Goal: Task Accomplishment & Management: Use online tool/utility

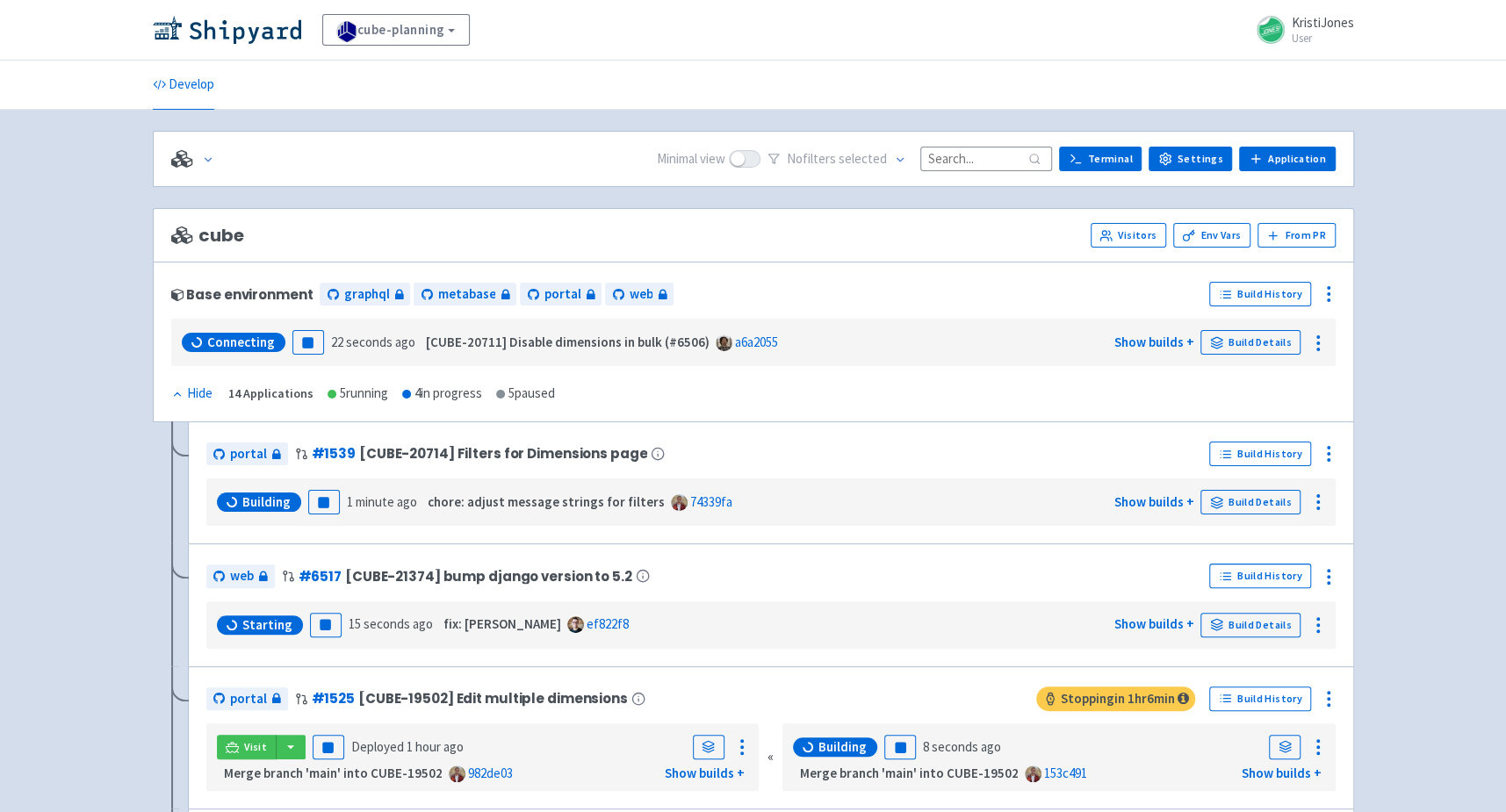
scroll to position [916, 0]
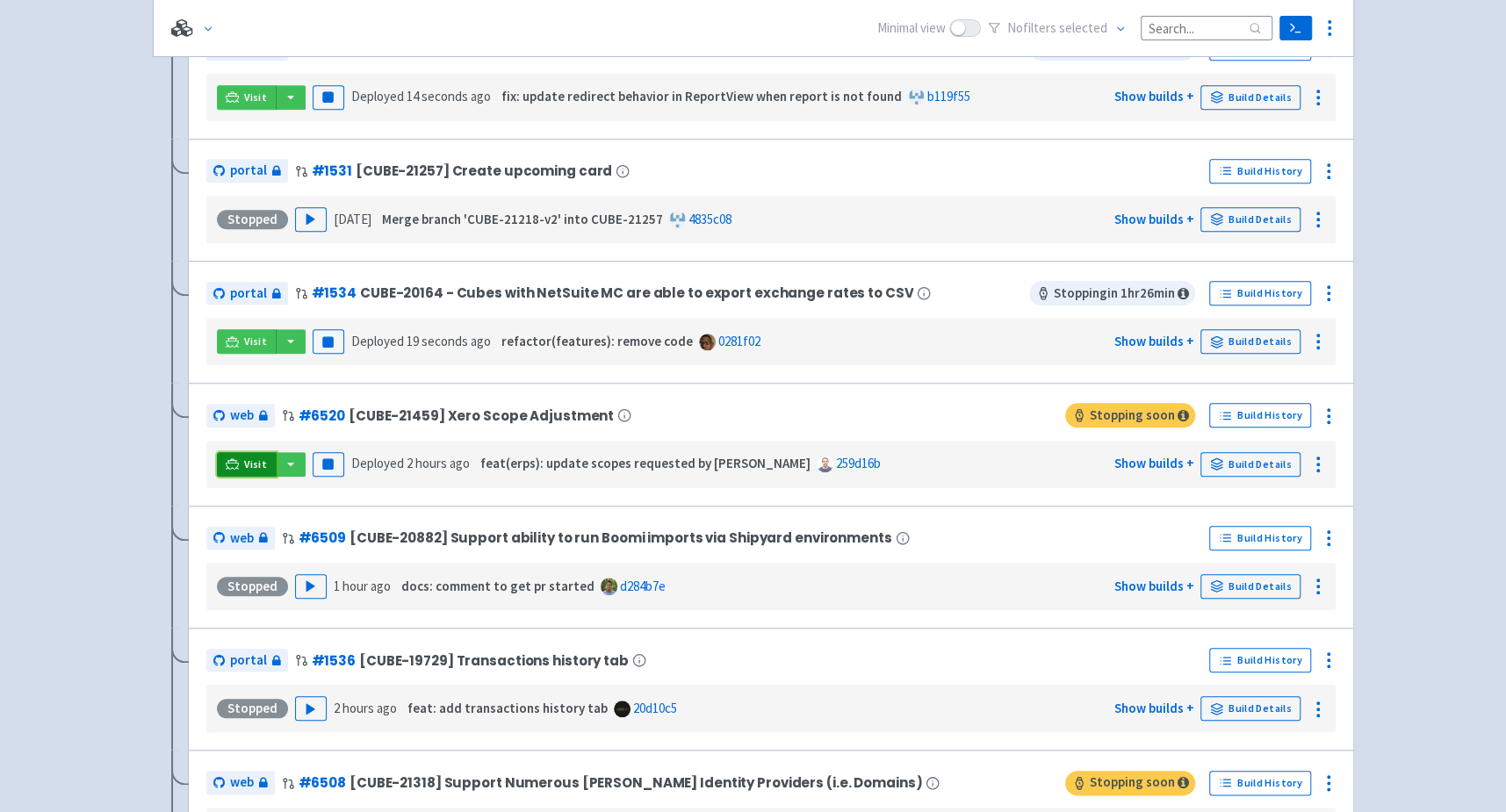
click at [241, 456] on link "Visit" at bounding box center [246, 465] width 60 height 25
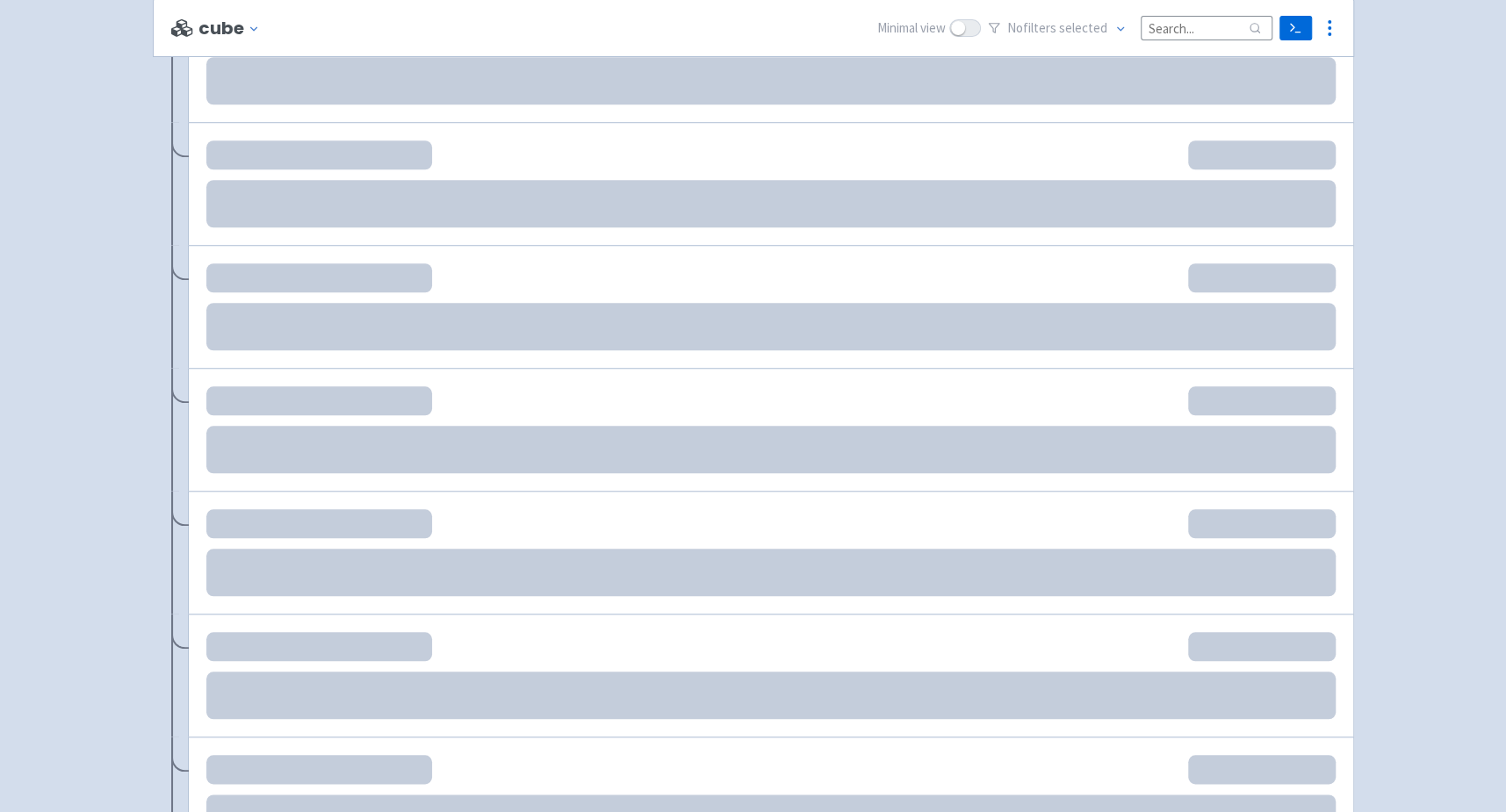
scroll to position [913, 0]
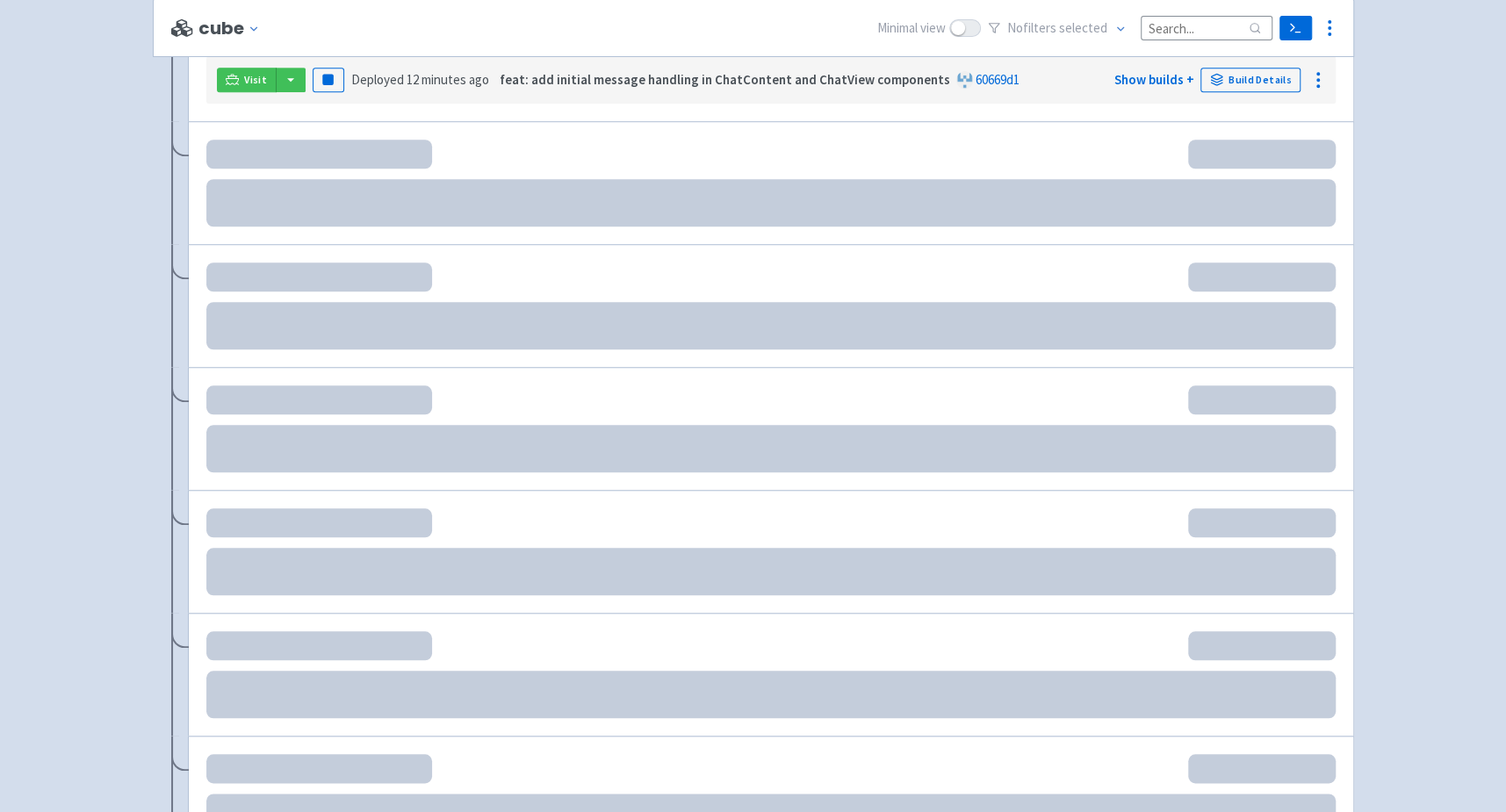
scroll to position [909, 0]
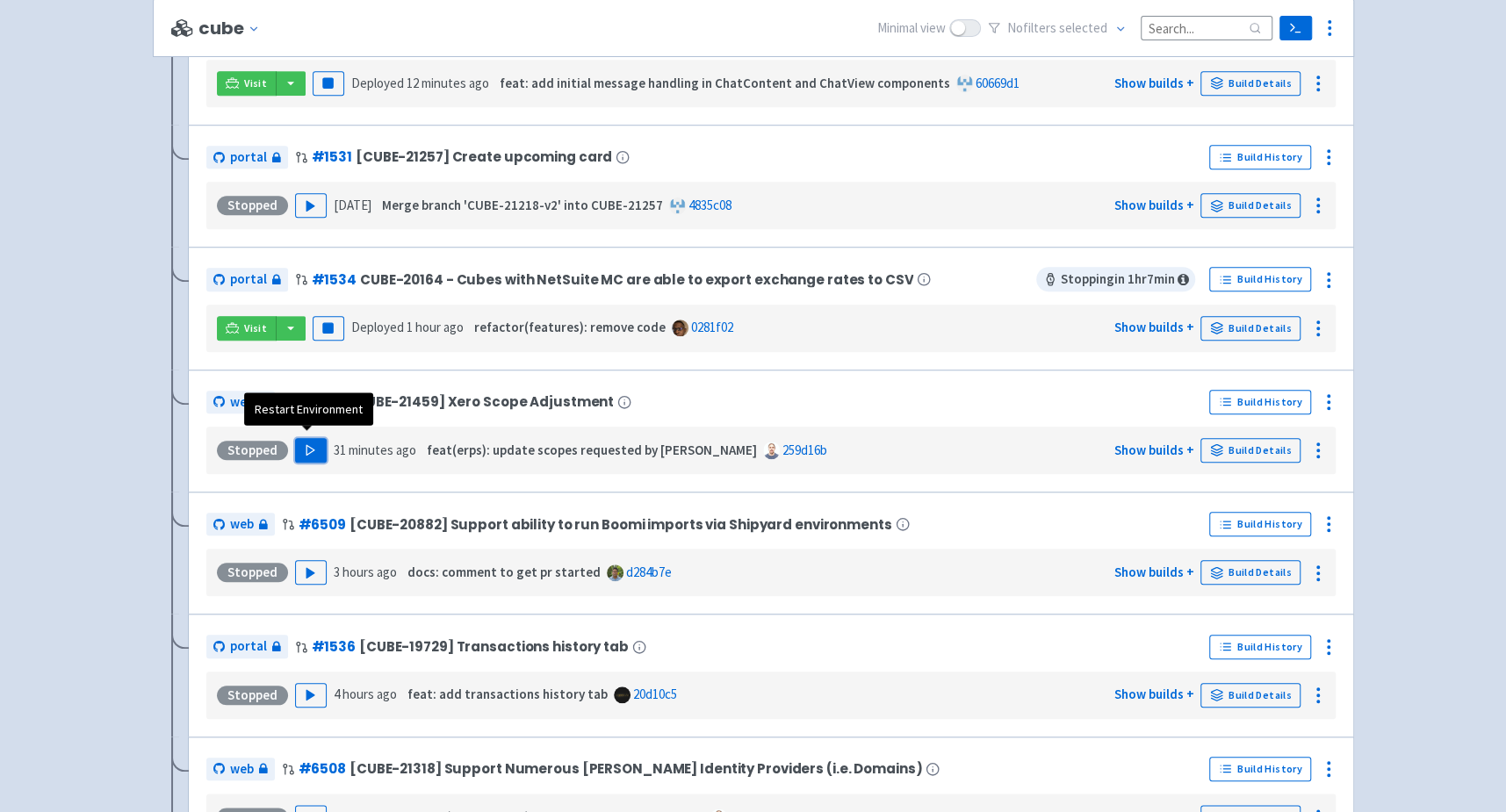
click at [306, 445] on polygon "button" at bounding box center [310, 450] width 8 height 10
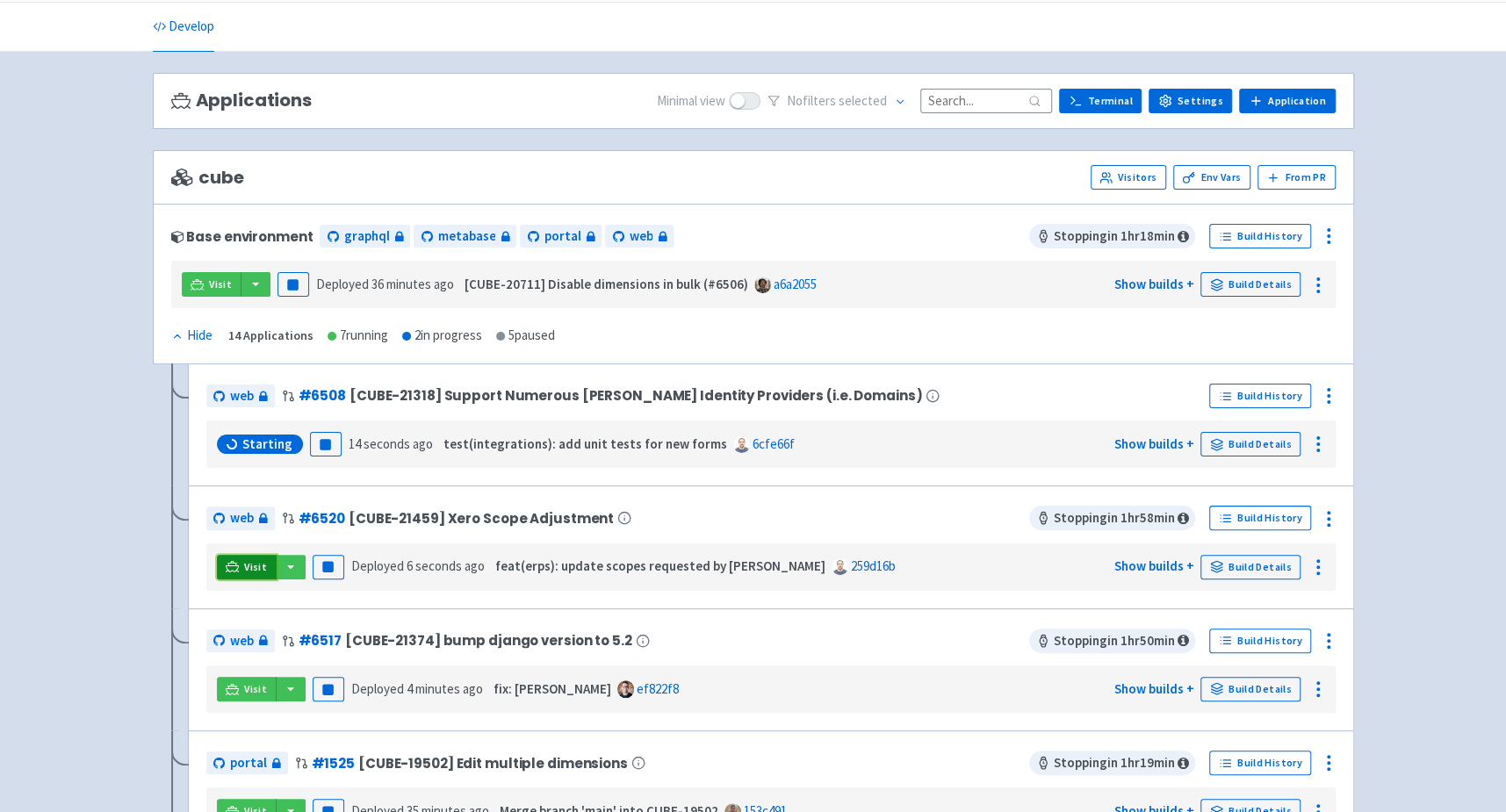
click at [239, 561] on link "Visit" at bounding box center [246, 568] width 60 height 25
